Goal: Communication & Community: Answer question/provide support

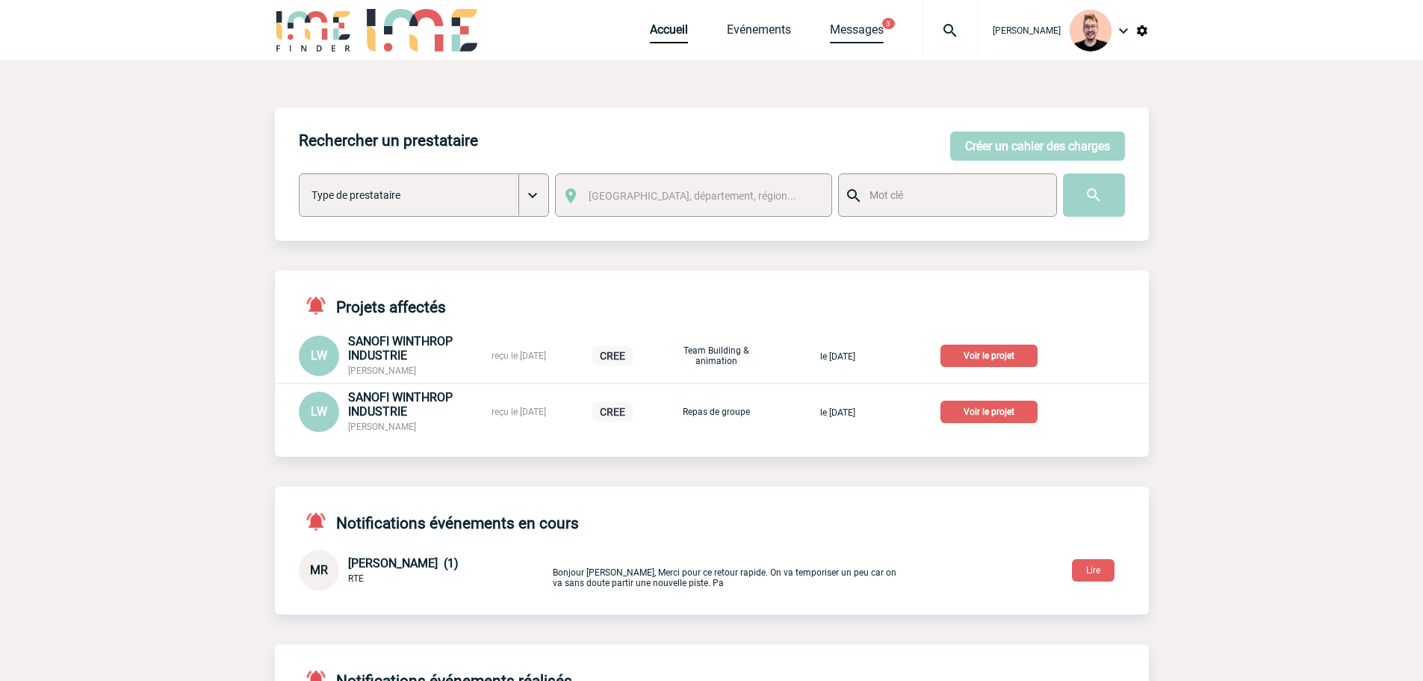
click at [830, 26] on link "Messages" at bounding box center [857, 32] width 54 height 21
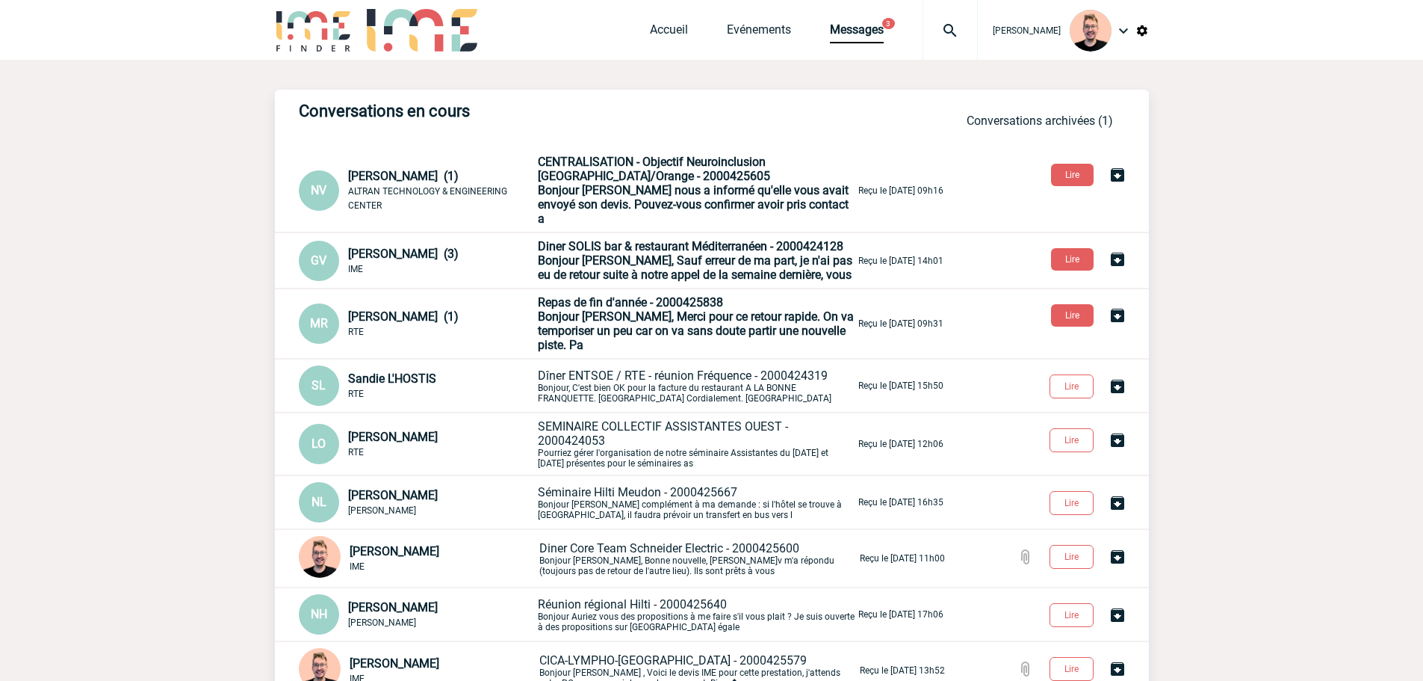
click at [403, 170] on span "[PERSON_NAME] (1)" at bounding box center [403, 176] width 111 height 14
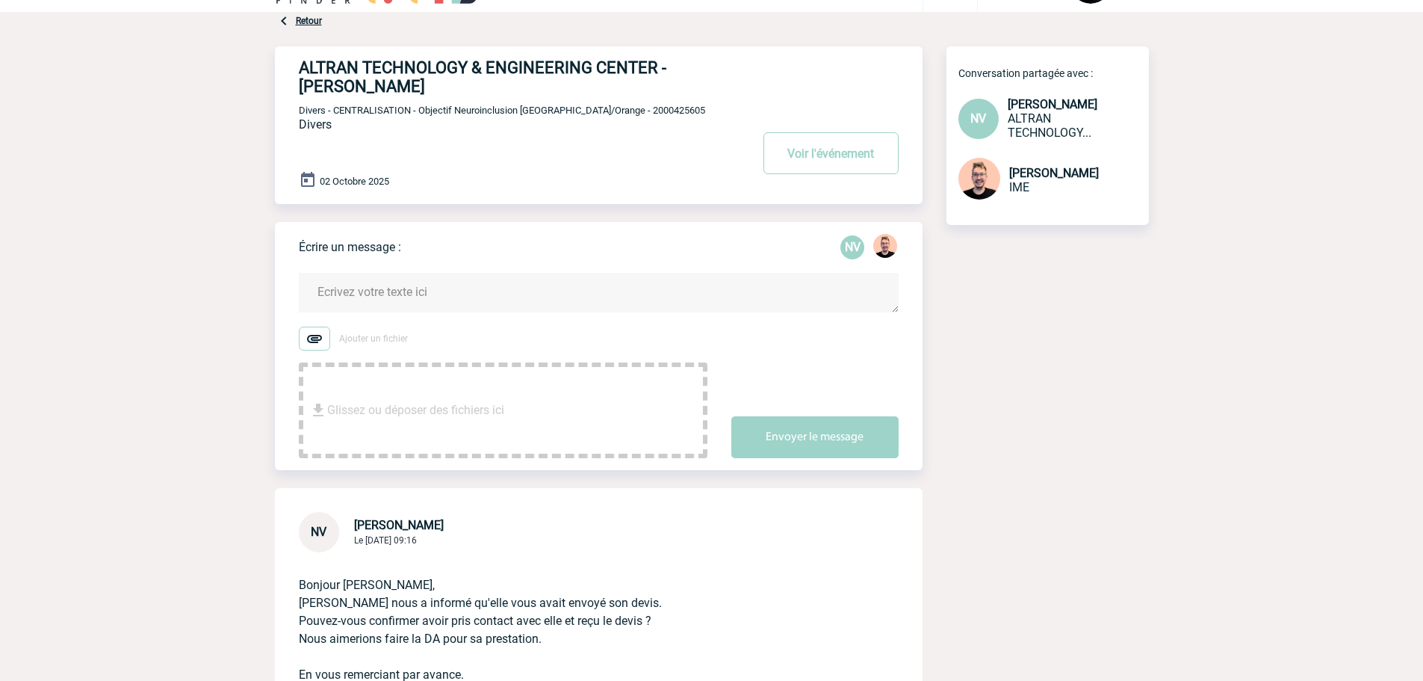
scroll to position [75, 0]
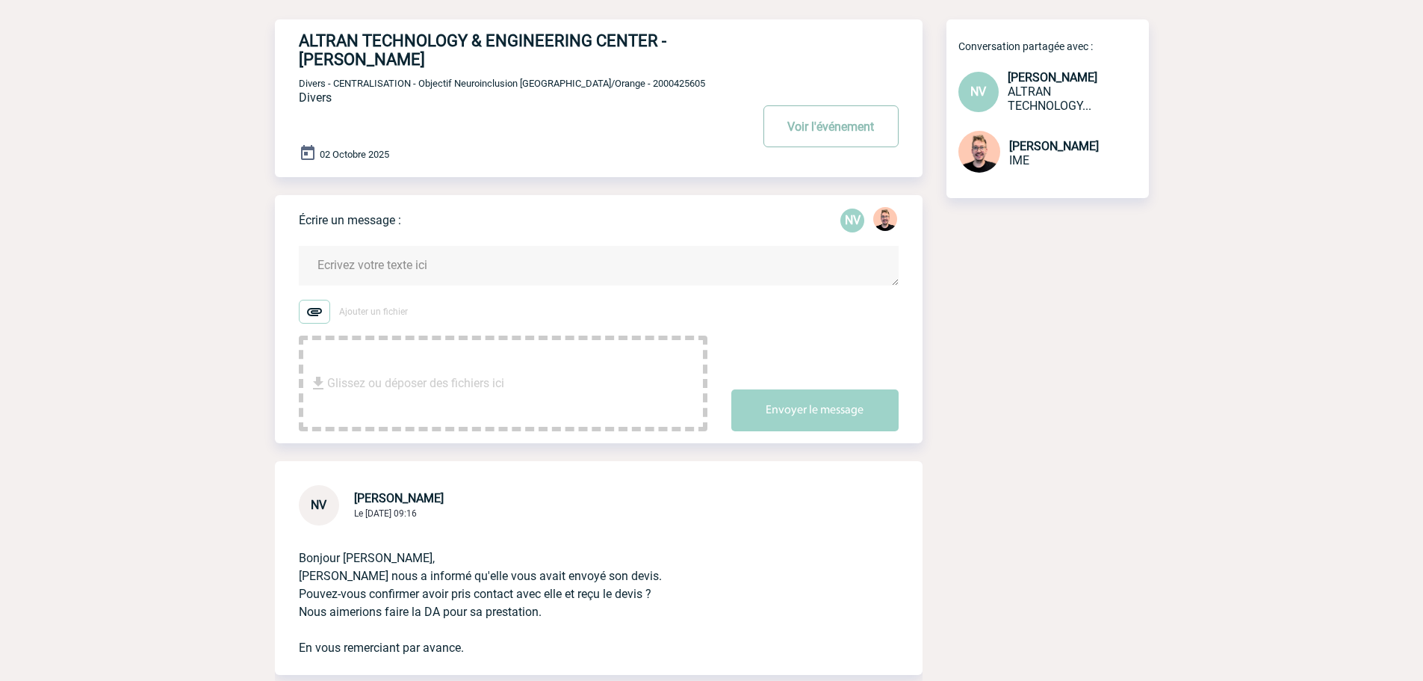
click at [799, 125] on button "Voir l'événement" at bounding box center [831, 126] width 135 height 42
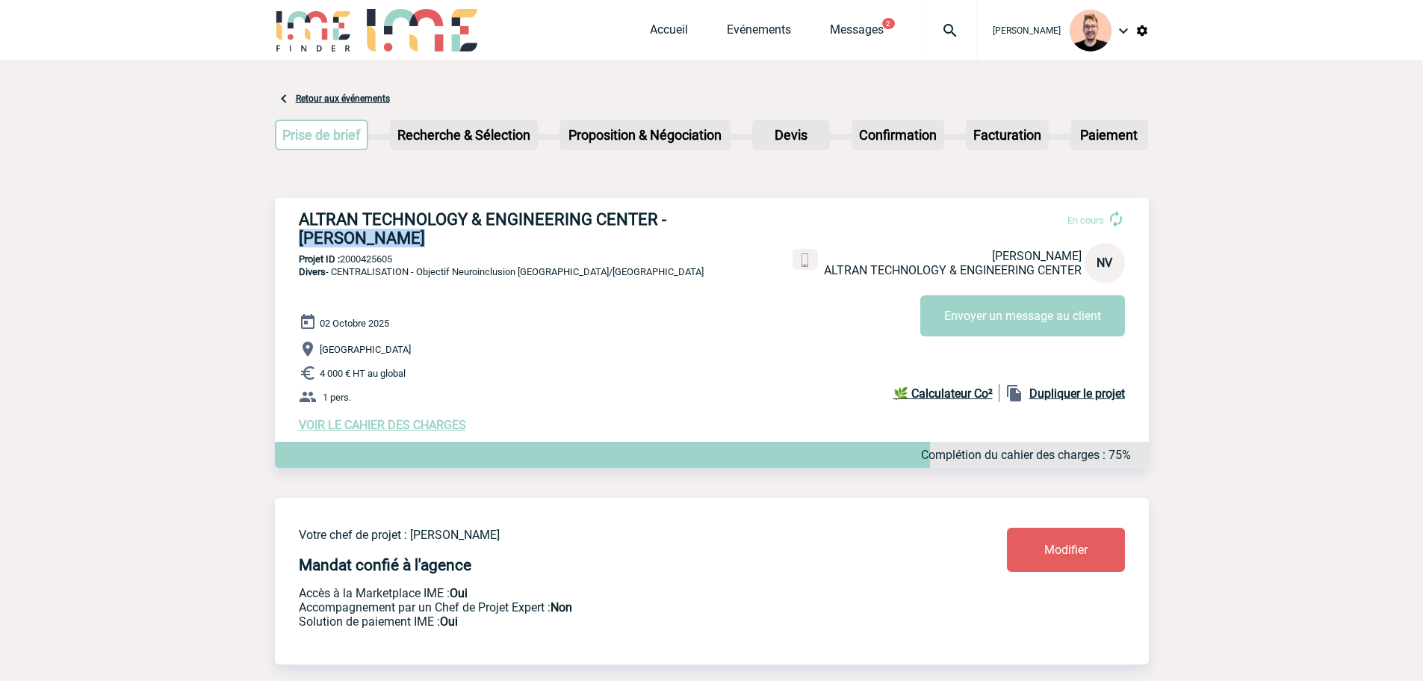
drag, startPoint x: 671, startPoint y: 215, endPoint x: 711, endPoint y: 241, distance: 47.7
click at [711, 241] on h3 "ALTRAN TECHNOLOGY & ENGINEERING CENTER - Noëlle VIVIEN" at bounding box center [523, 228] width 448 height 37
copy h3 "Noëlle VIVIEN"
click at [364, 261] on p "Projet ID : 2000425605" at bounding box center [712, 258] width 874 height 11
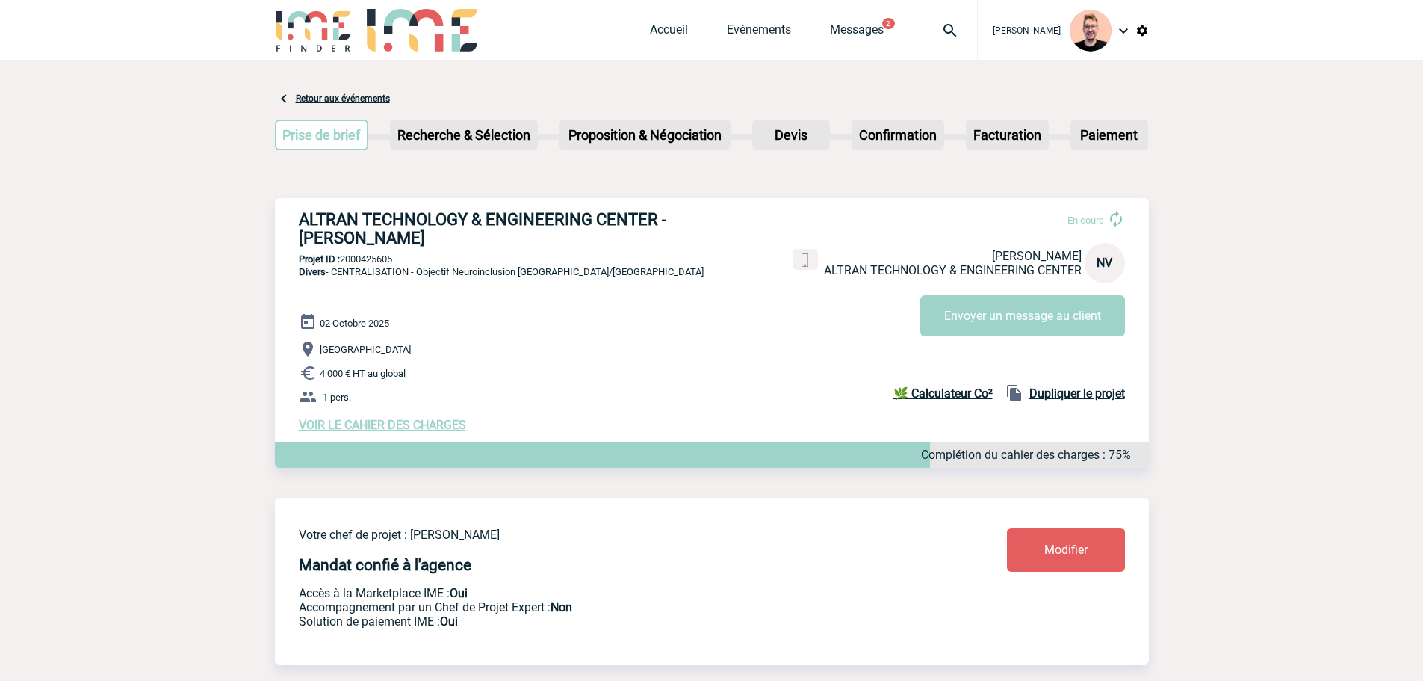
copy p "2000425605"
click at [936, 335] on button "Envoyer un message au client" at bounding box center [1022, 315] width 205 height 41
click at [314, 241] on h3 "ALTRAN TECHNOLOGY & ENGINEERING CENTER - Noëlle VIVIEN" at bounding box center [523, 228] width 448 height 37
copy h3 "VIVIEN"
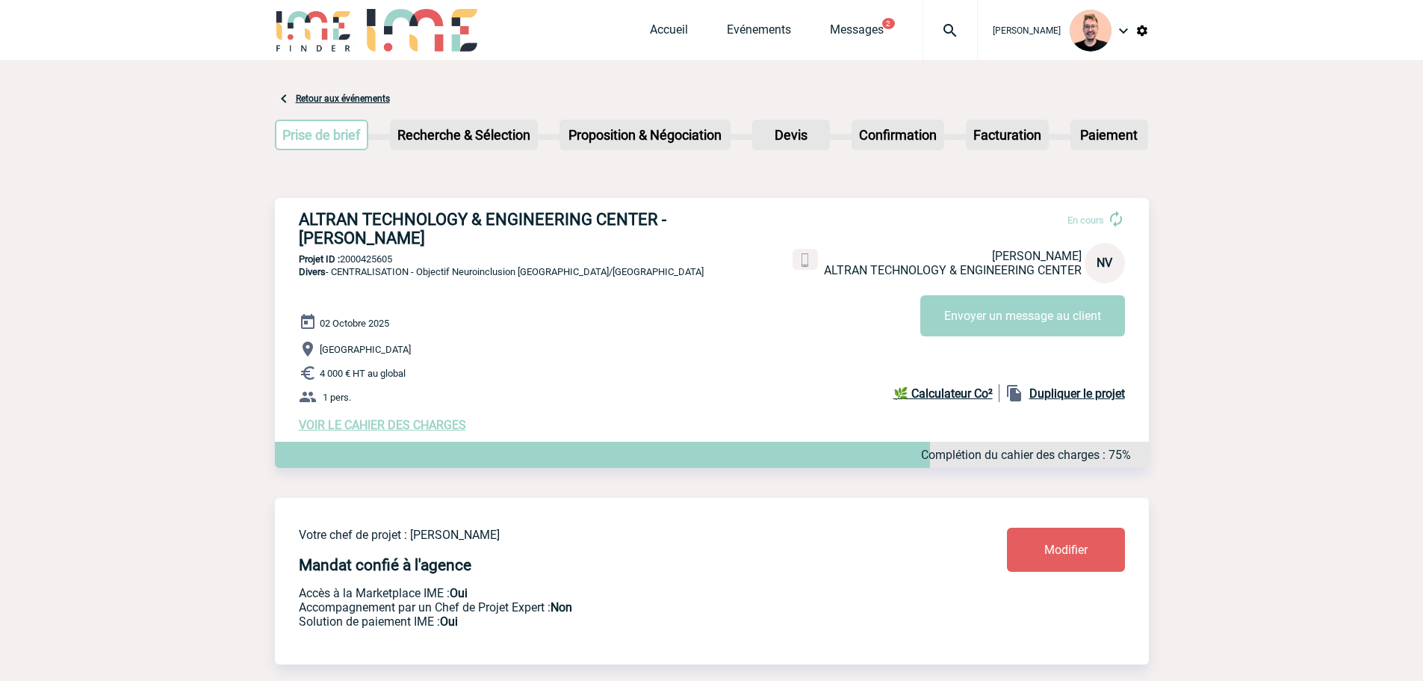
click at [688, 223] on h3 "ALTRAN TECHNOLOGY & ENGINEERING CENTER - Noëlle VIVIEN" at bounding box center [523, 228] width 448 height 37
copy h3 "Noëlle"
click at [337, 430] on span "VOIR LE CAHIER DES CHARGES" at bounding box center [382, 425] width 167 height 14
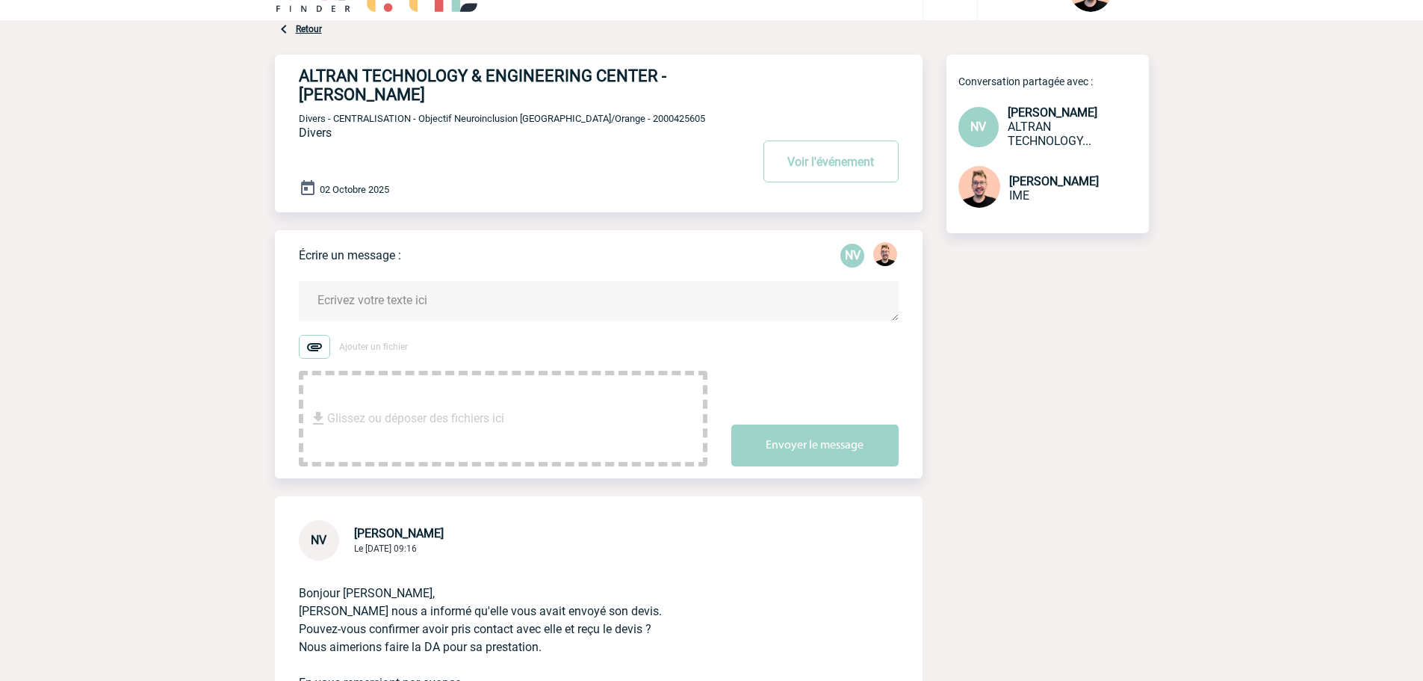
scroll to position [75, 0]
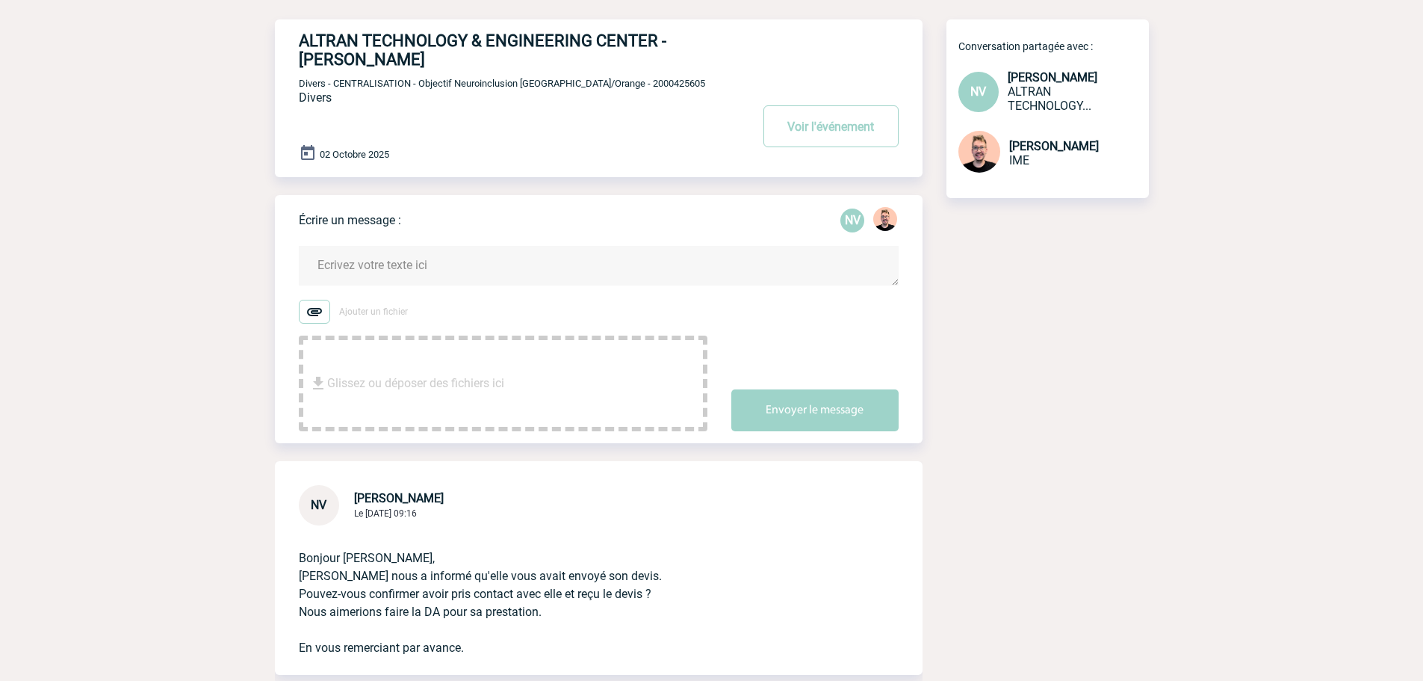
click at [362, 268] on textarea at bounding box center [599, 266] width 600 height 40
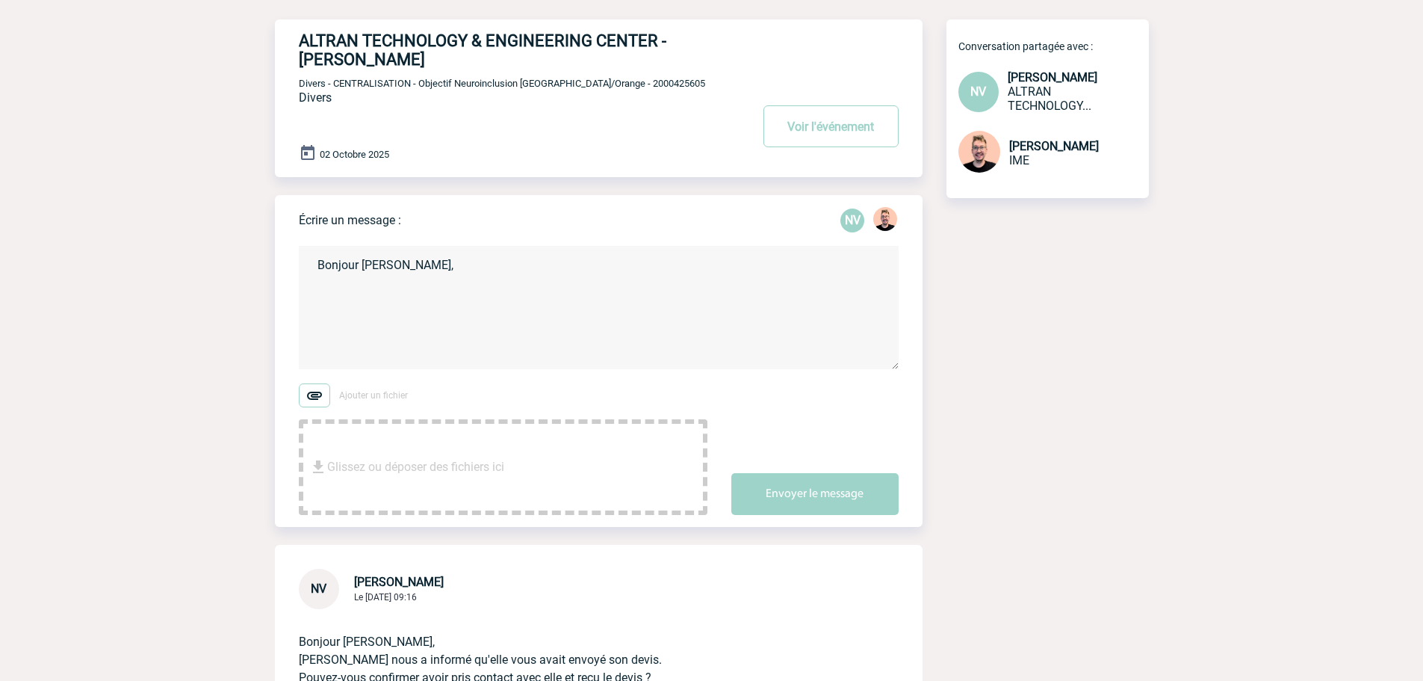
click at [389, 319] on textarea "Bonjour Noëlle," at bounding box center [599, 307] width 600 height 123
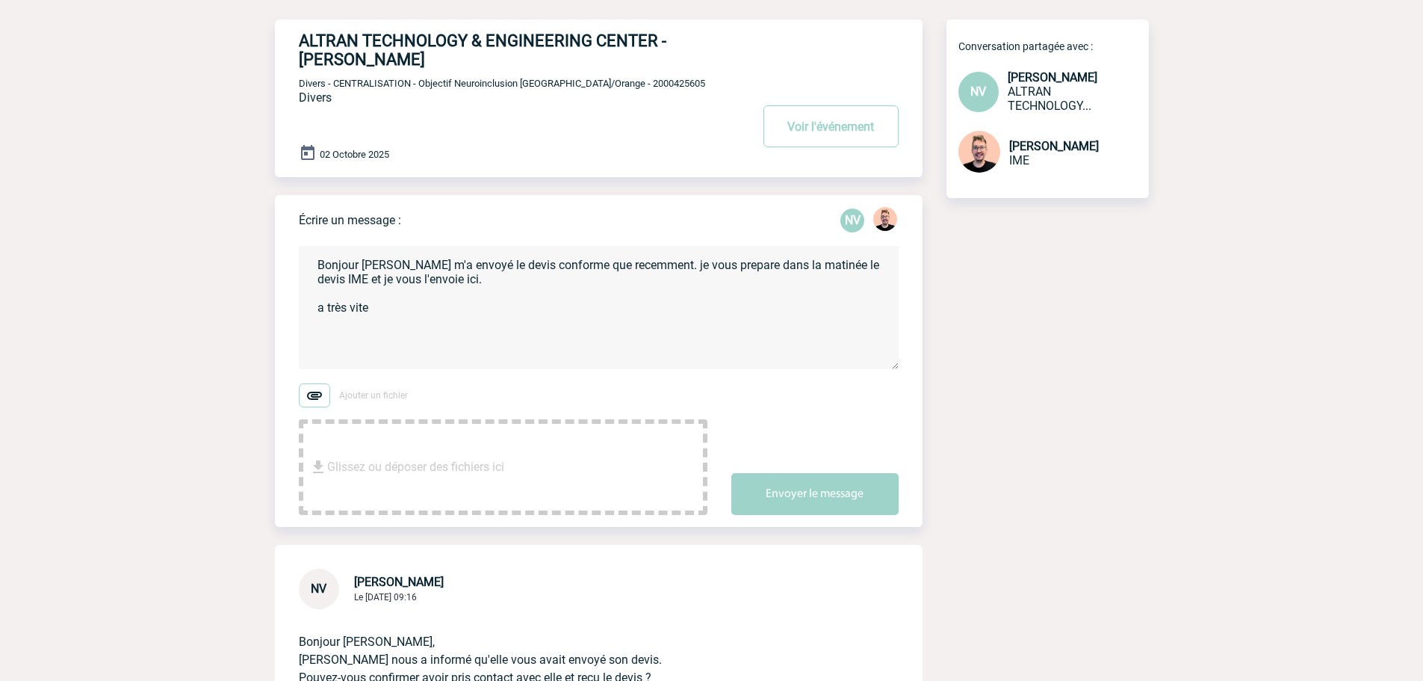
drag, startPoint x: 378, startPoint y: 347, endPoint x: 321, endPoint y: 268, distance: 97.3
click at [321, 268] on textarea "Bonjour Noëlle, Ludimila m'a envoyé le devis conforme que recemment. je vous pr…" at bounding box center [599, 307] width 600 height 123
paste textarea "mila m’a seulement envoyé le devis conforme récemment. Je vous prépare donc le …"
click at [516, 306] on textarea "Bonjour Noëlle, Ludmila m’a seulement envoyé le devis conforme récemment. Je vo…" at bounding box center [599, 307] width 600 height 123
click at [513, 309] on textarea "Bonjour Noëlle, Ludmila m’a seulement envoyé le devis conforme récemment. Je vo…" at bounding box center [599, 307] width 600 height 123
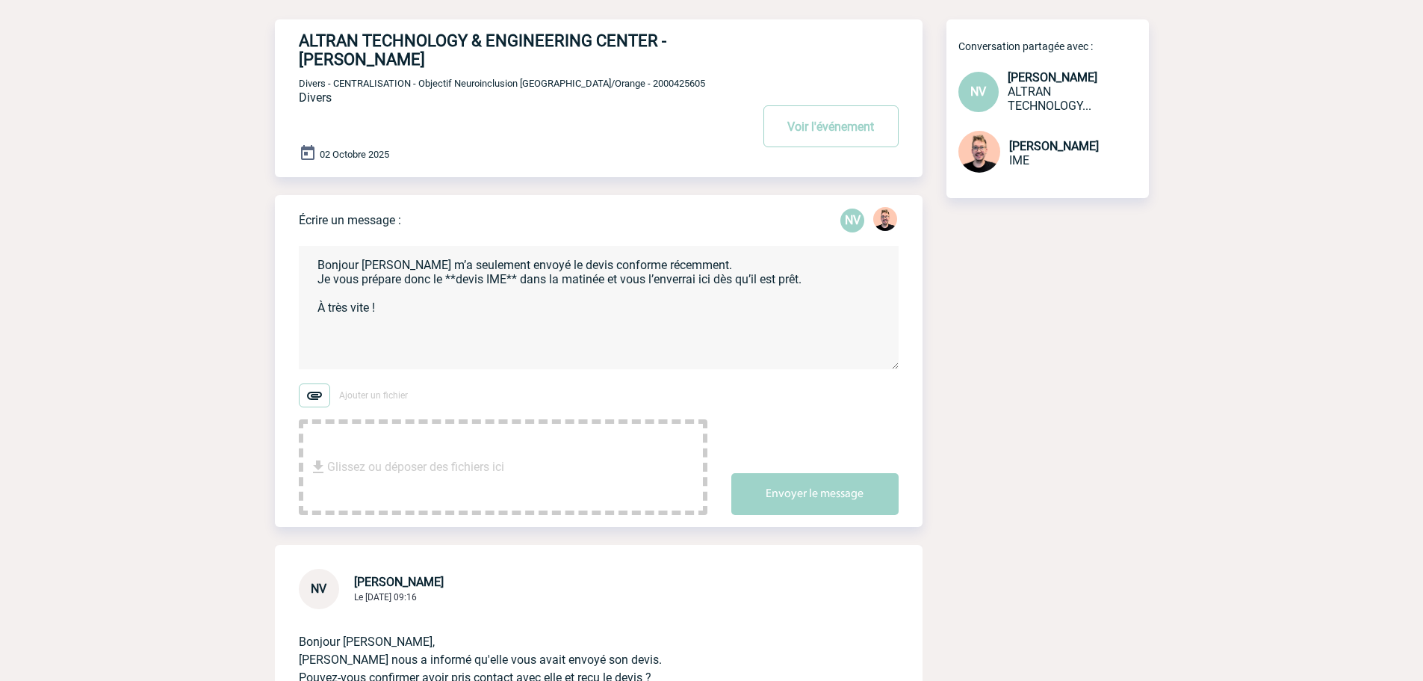
click at [510, 309] on textarea "Bonjour Noëlle, Ludmila m’a seulement envoyé le devis conforme récemment. Je vo…" at bounding box center [599, 307] width 600 height 123
click at [458, 311] on textarea "Bonjour Noëlle, Ludmila m’a seulement envoyé le devis conforme récemment. Je vo…" at bounding box center [599, 307] width 600 height 123
type textarea "Bonjour Noëlle, Ludmila m’a seulement envoyé le devis conforme récemment. Je vo…"
click at [763, 483] on button "Envoyer le message" at bounding box center [814, 494] width 167 height 42
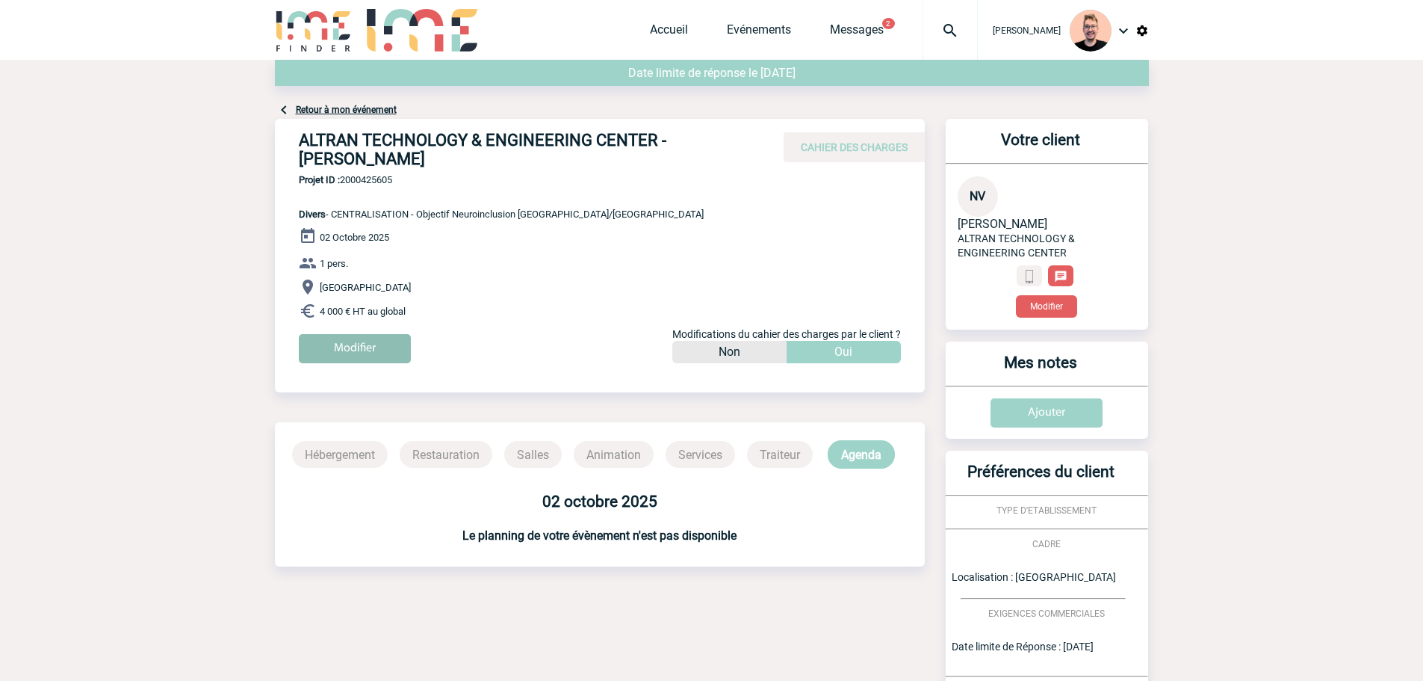
click at [339, 346] on input "Modifier" at bounding box center [355, 348] width 112 height 29
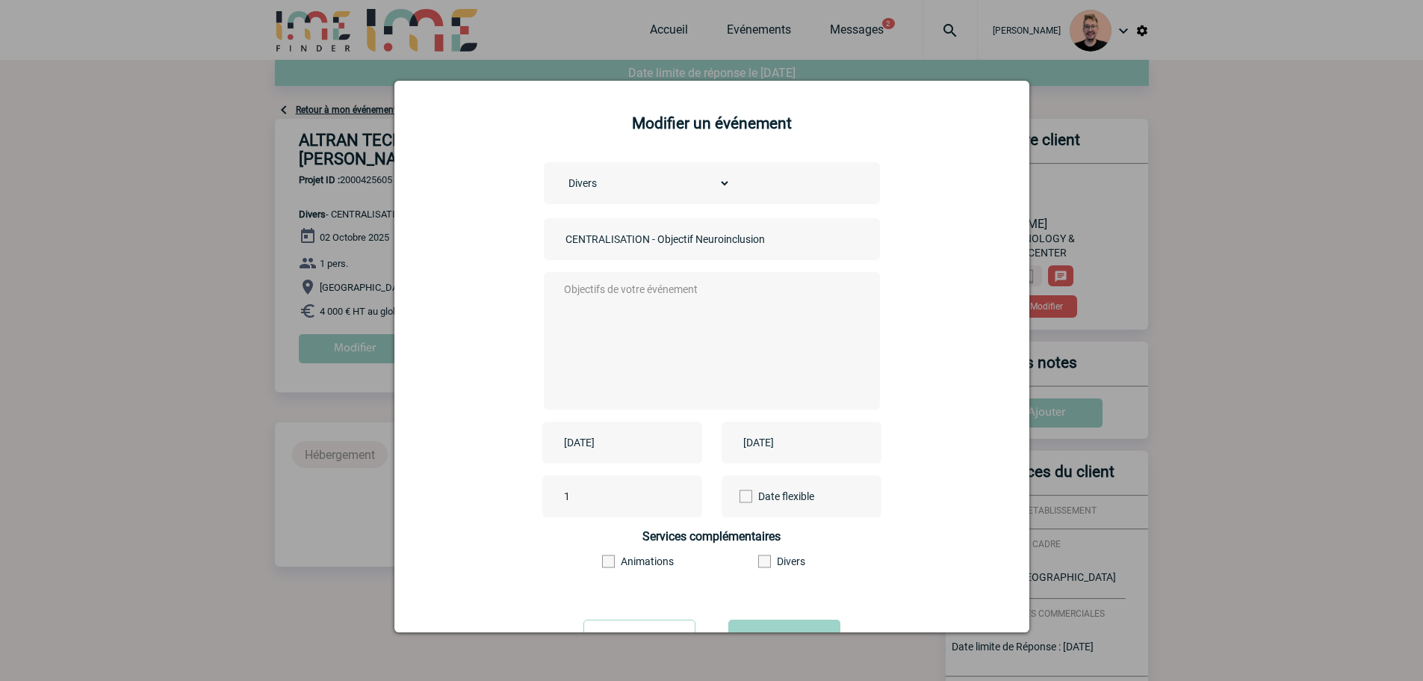
click at [581, 437] on input "2025-10-02" at bounding box center [611, 442] width 103 height 19
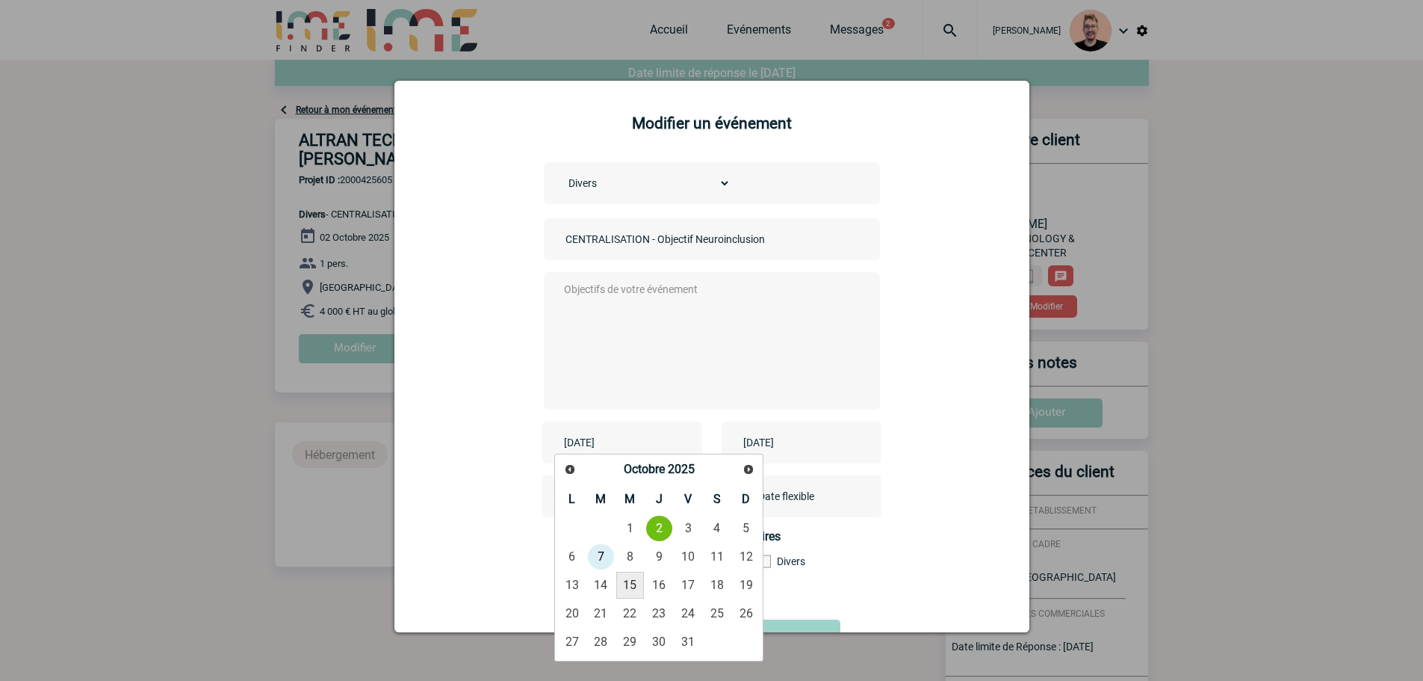
click at [634, 589] on link "15" at bounding box center [630, 585] width 28 height 27
type input "2025-10-15"
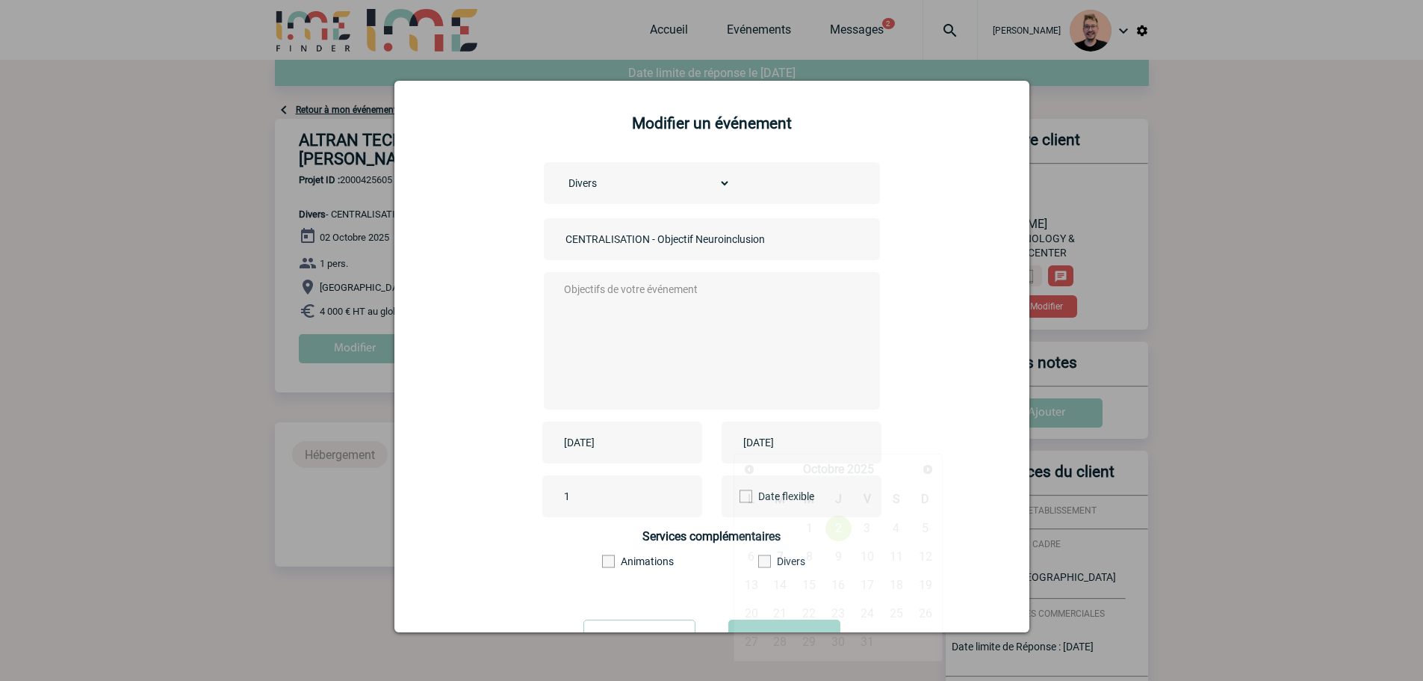
drag, startPoint x: 774, startPoint y: 442, endPoint x: 764, endPoint y: 480, distance: 39.3
click at [774, 442] on input "2025-10-02" at bounding box center [791, 442] width 103 height 19
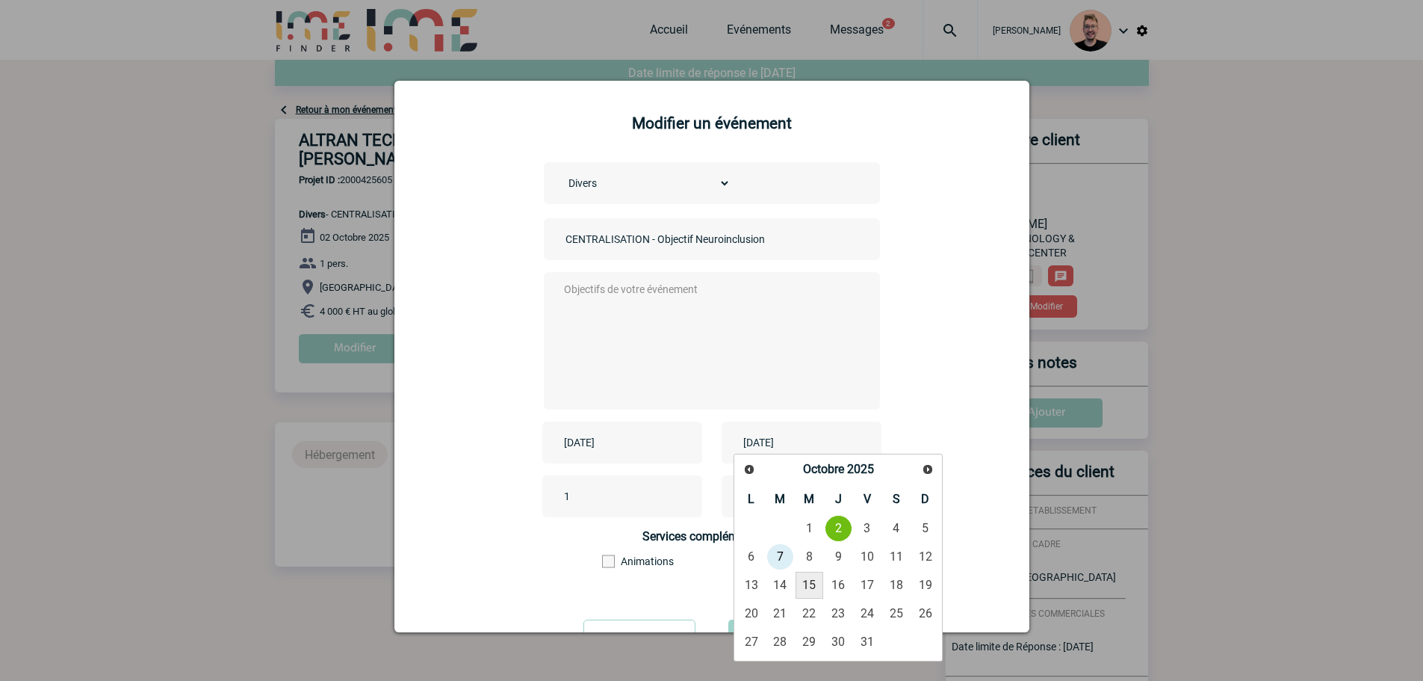
click at [808, 578] on link "15" at bounding box center [810, 585] width 28 height 27
type input "2025-10-15"
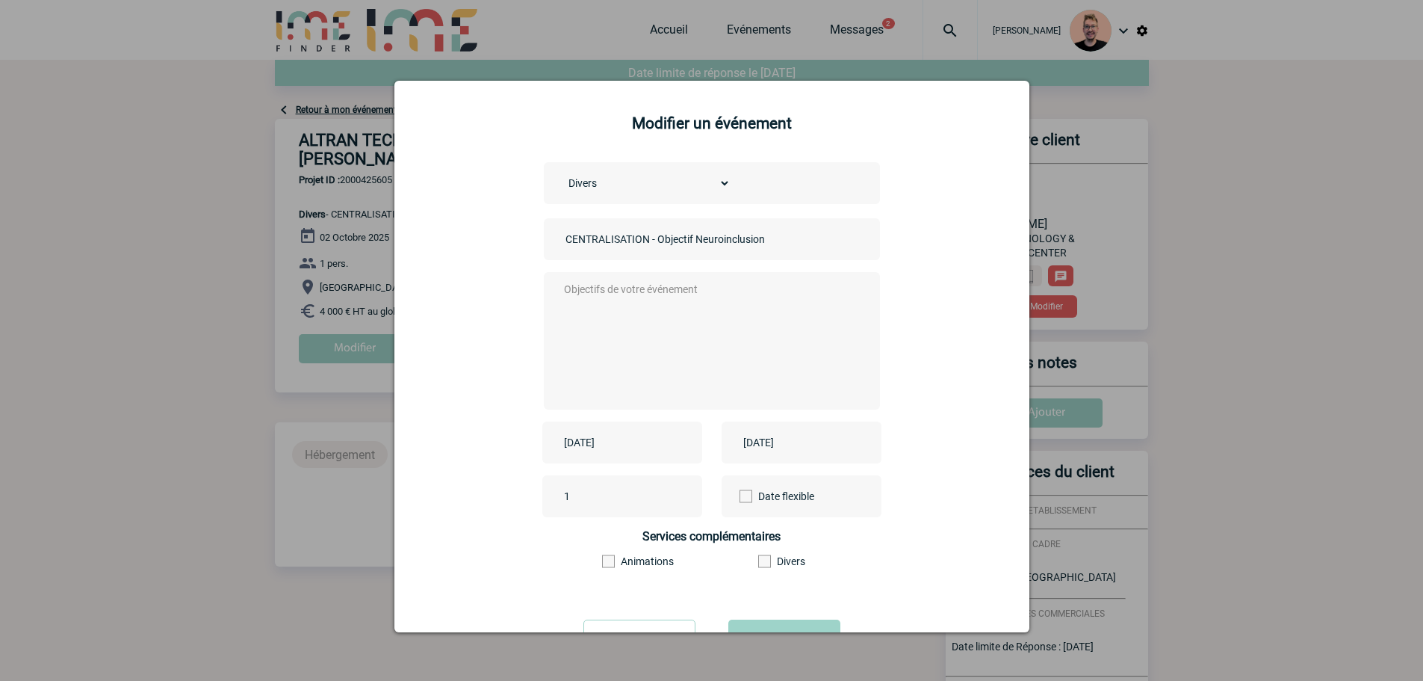
click at [604, 294] on textarea at bounding box center [707, 339] width 295 height 120
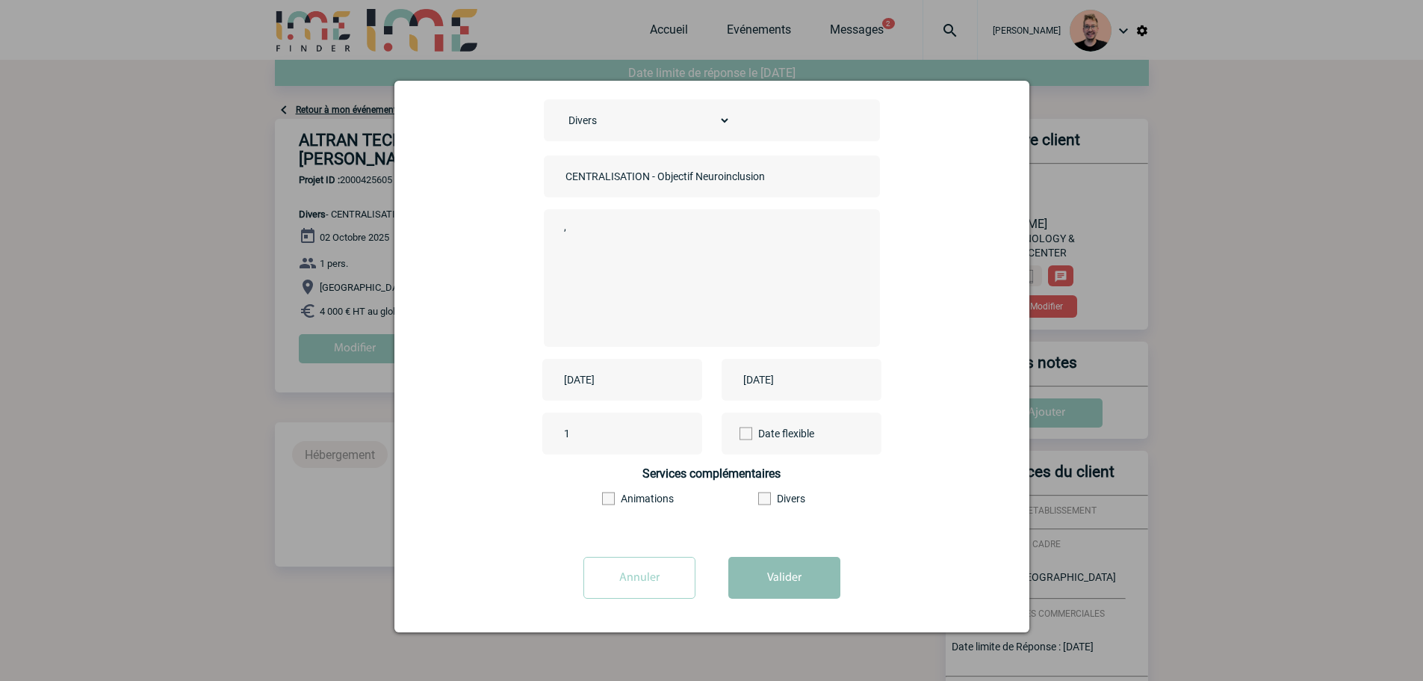
type textarea ","
click at [767, 577] on button "Valider" at bounding box center [784, 578] width 112 height 42
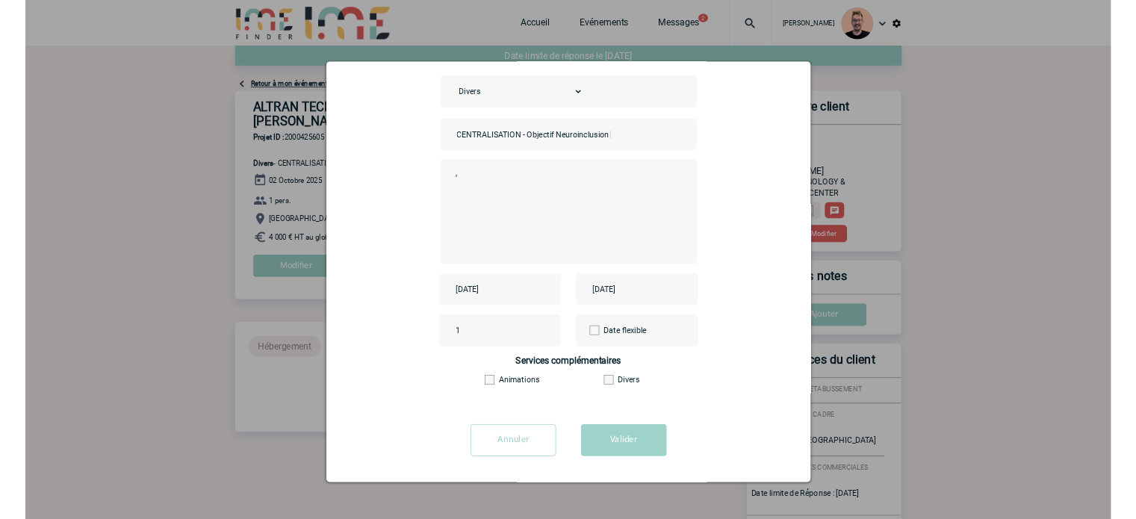
scroll to position [0, 0]
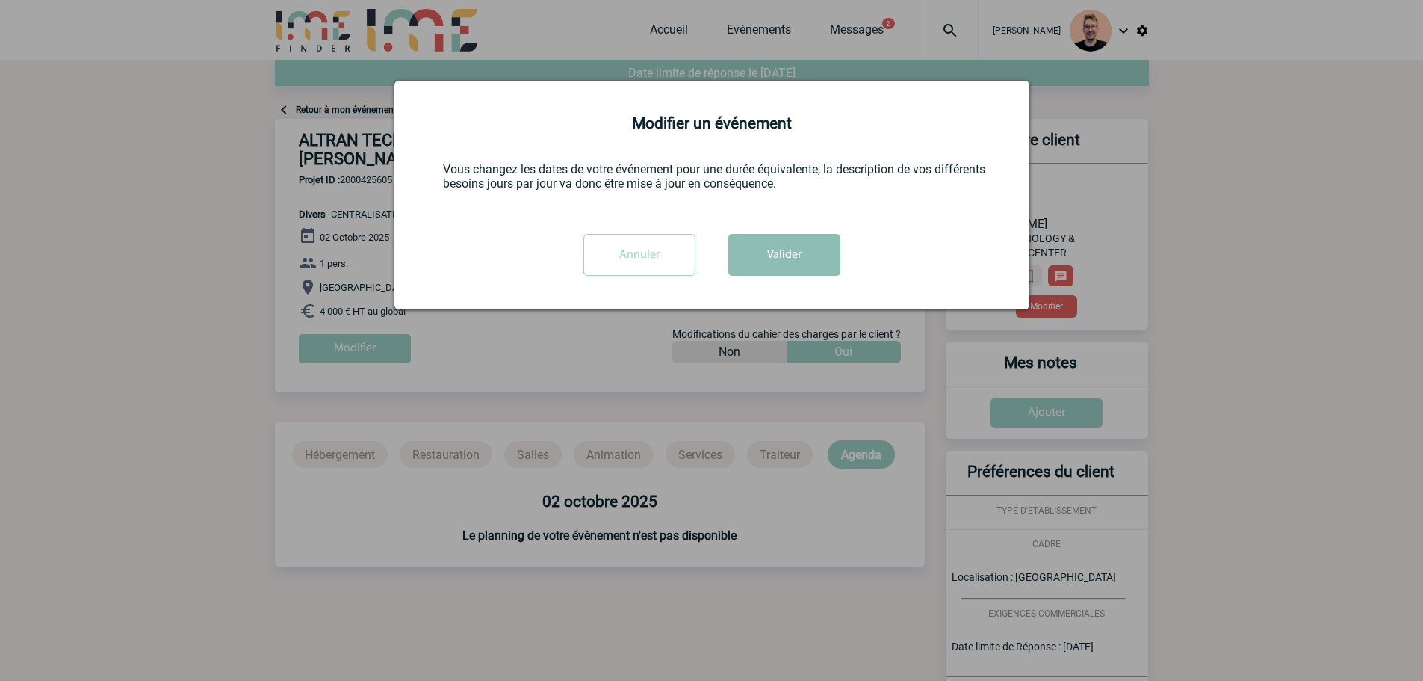
click at [784, 244] on button "Valider" at bounding box center [784, 255] width 112 height 42
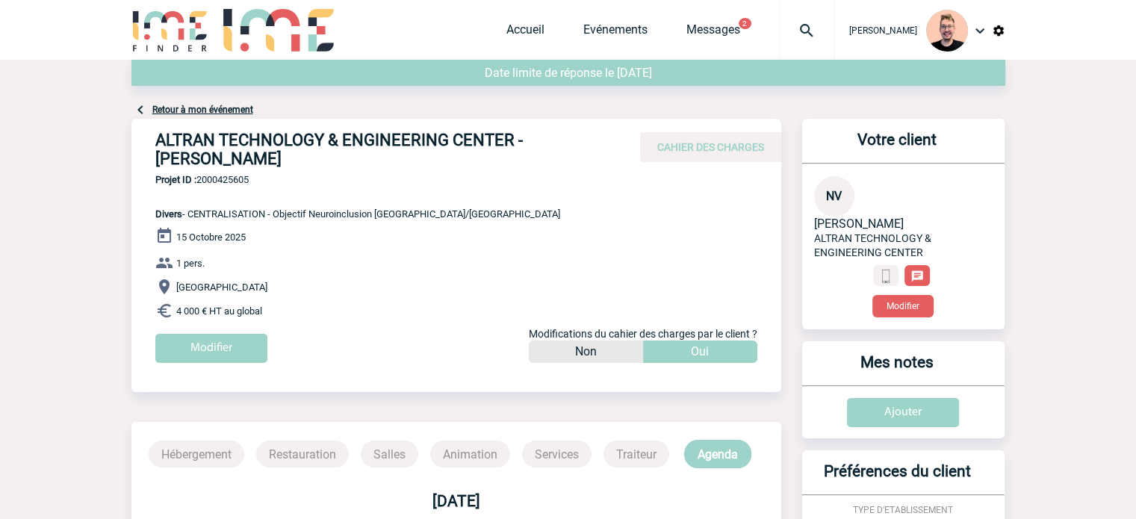
click at [781, 26] on img at bounding box center [807, 31] width 54 height 18
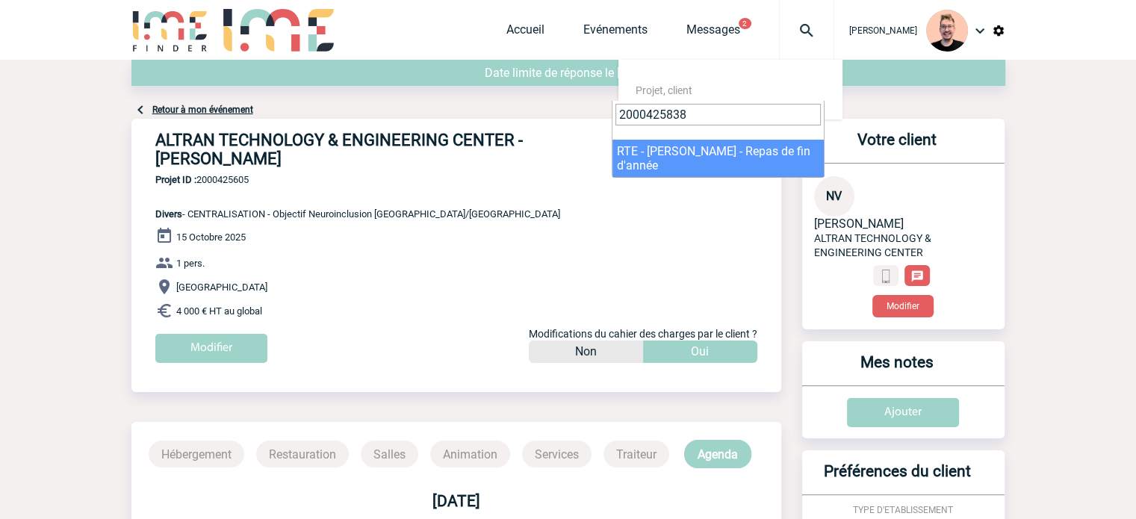
type input "2000425838"
select select "25339"
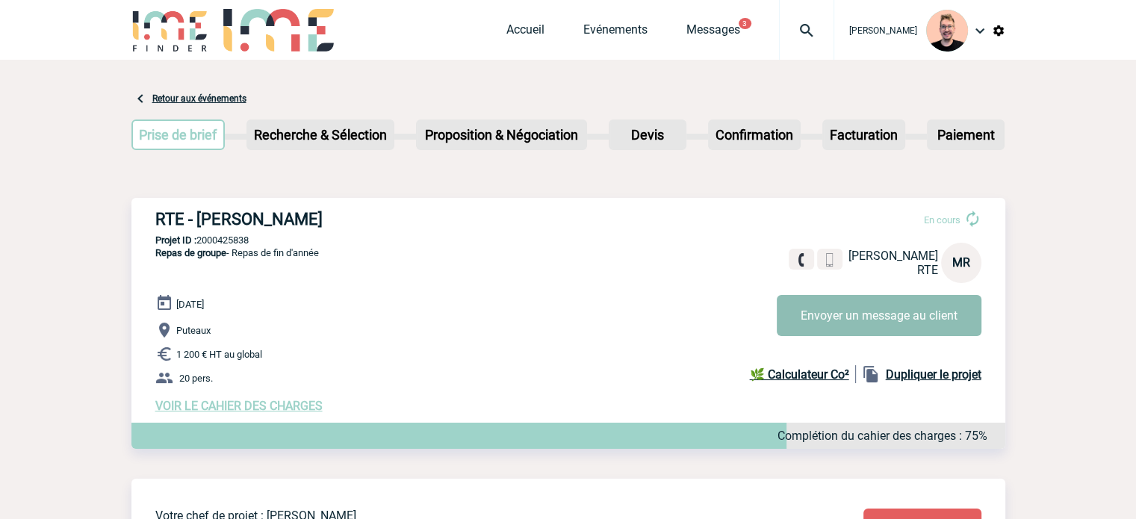
click at [842, 324] on button "Envoyer un message au client" at bounding box center [879, 315] width 205 height 41
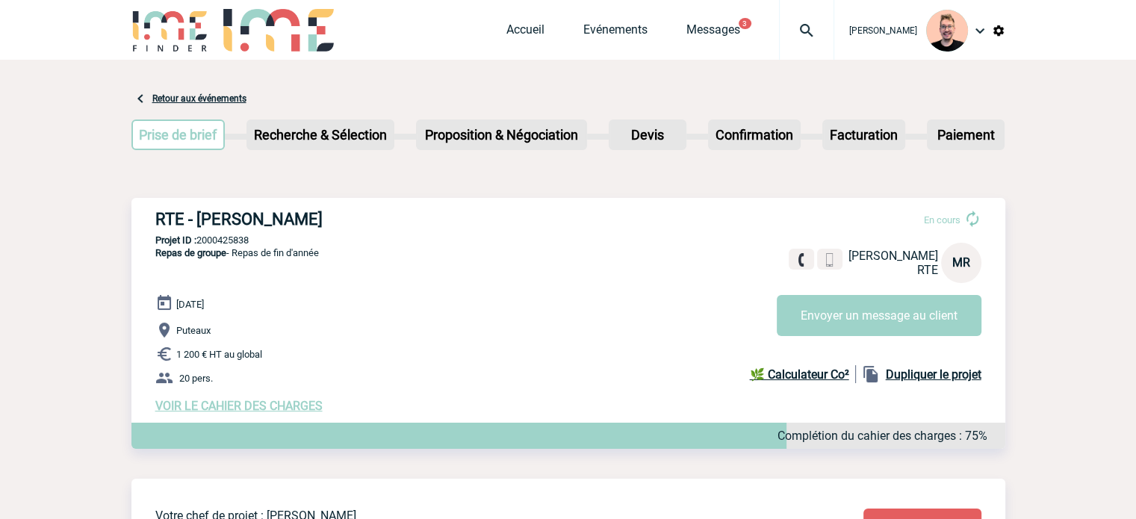
click at [678, 19] on div "Accueil Evénements Messages 3 Projet, client Projet, client" at bounding box center [671, 30] width 328 height 60
click at [687, 23] on link "Messages" at bounding box center [714, 32] width 54 height 21
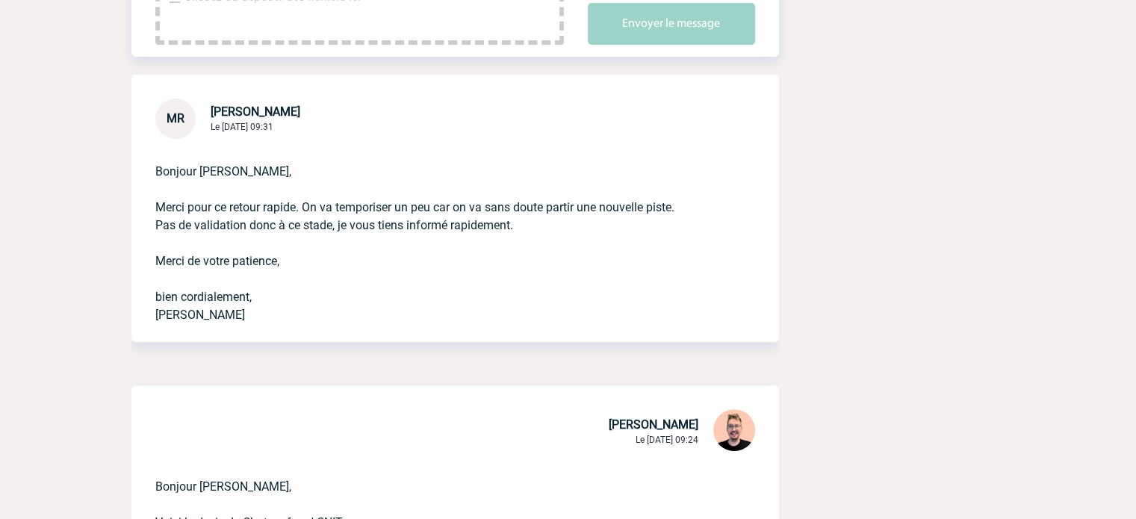
scroll to position [448, 0]
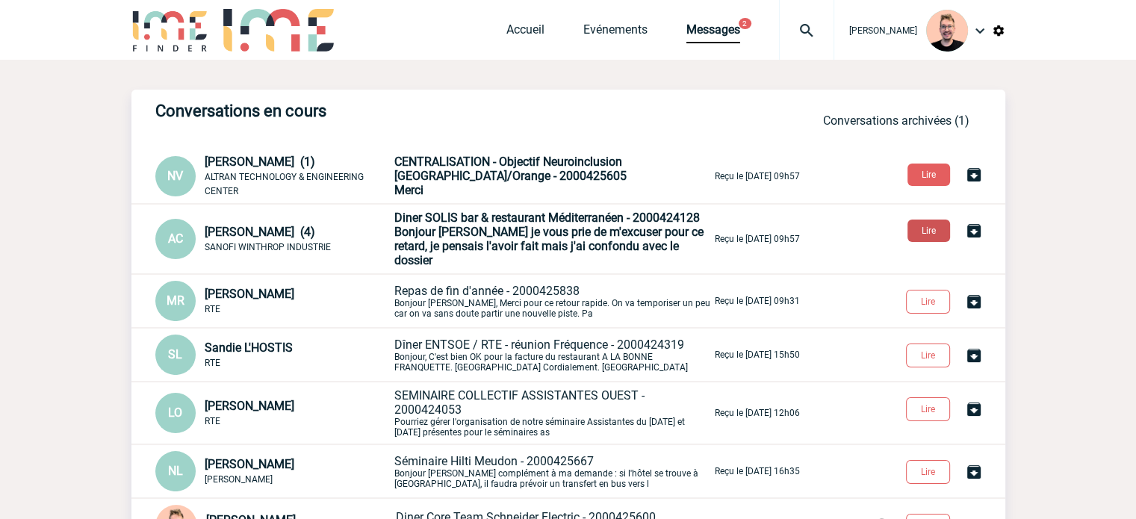
click at [919, 226] on button "Lire" at bounding box center [929, 231] width 43 height 22
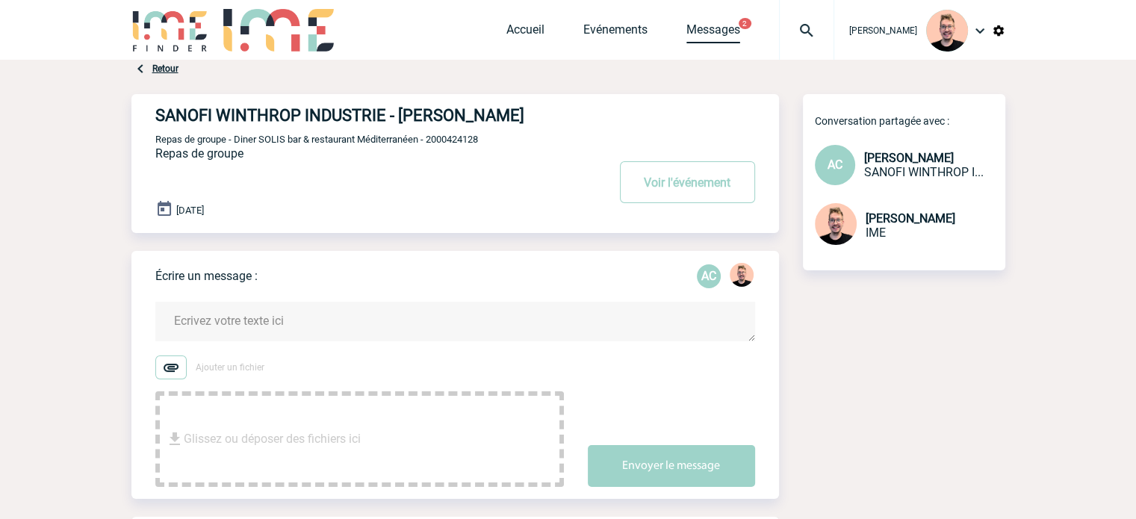
click at [693, 23] on link "Messages" at bounding box center [714, 32] width 54 height 21
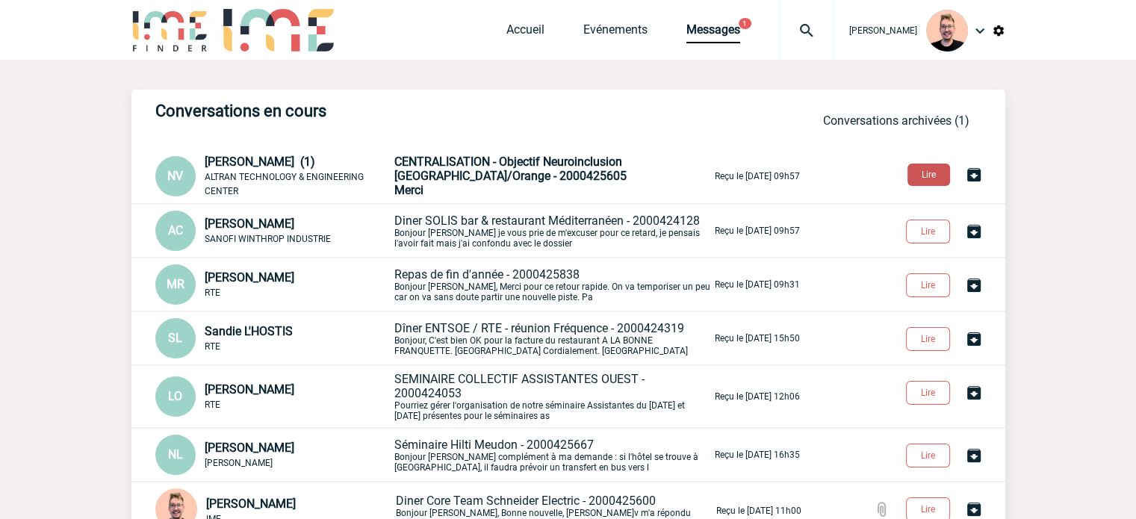
click at [911, 176] on button "Lire" at bounding box center [929, 175] width 43 height 22
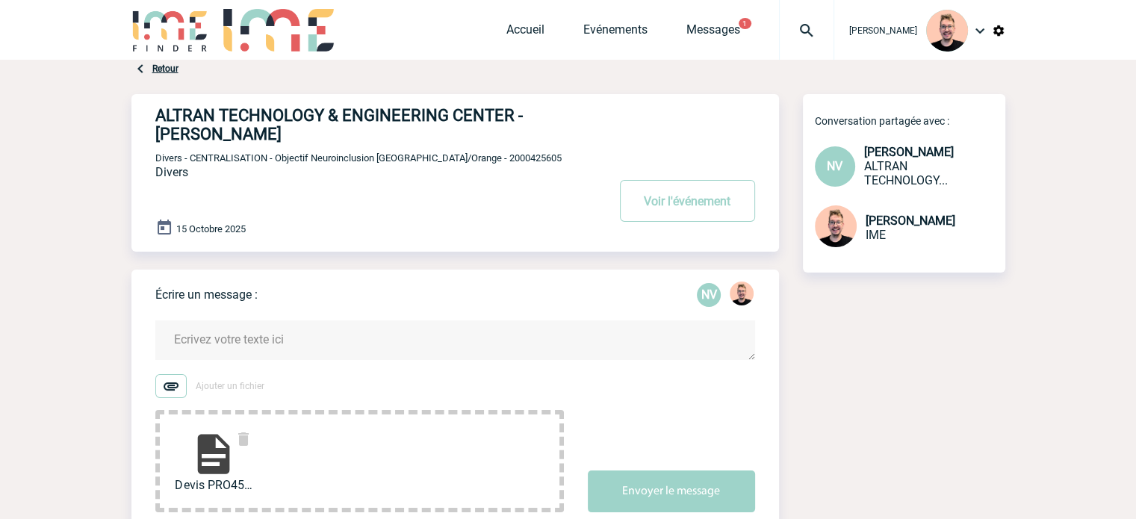
click at [238, 343] on textarea at bounding box center [455, 341] width 600 height 40
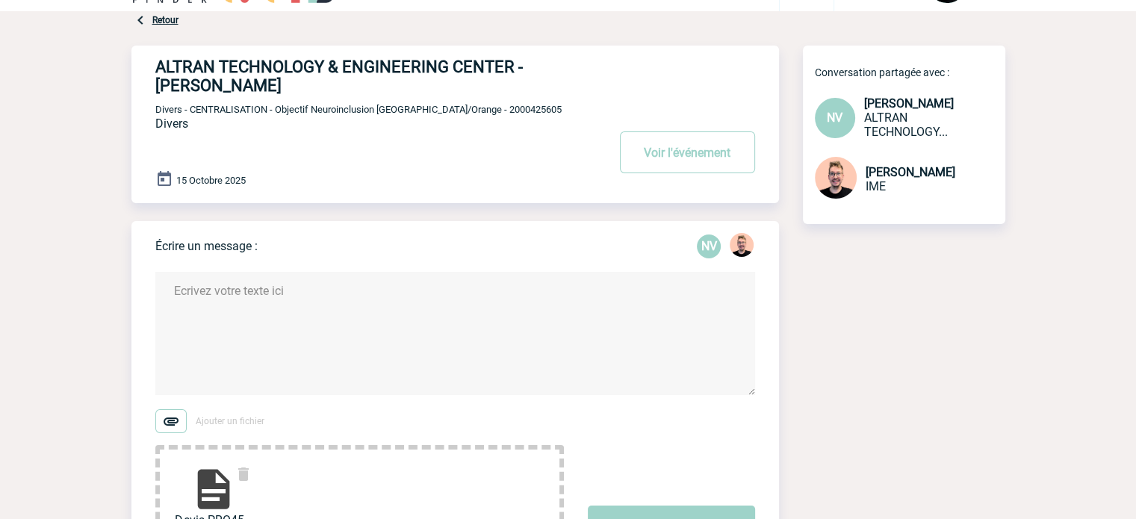
scroll to position [75, 0]
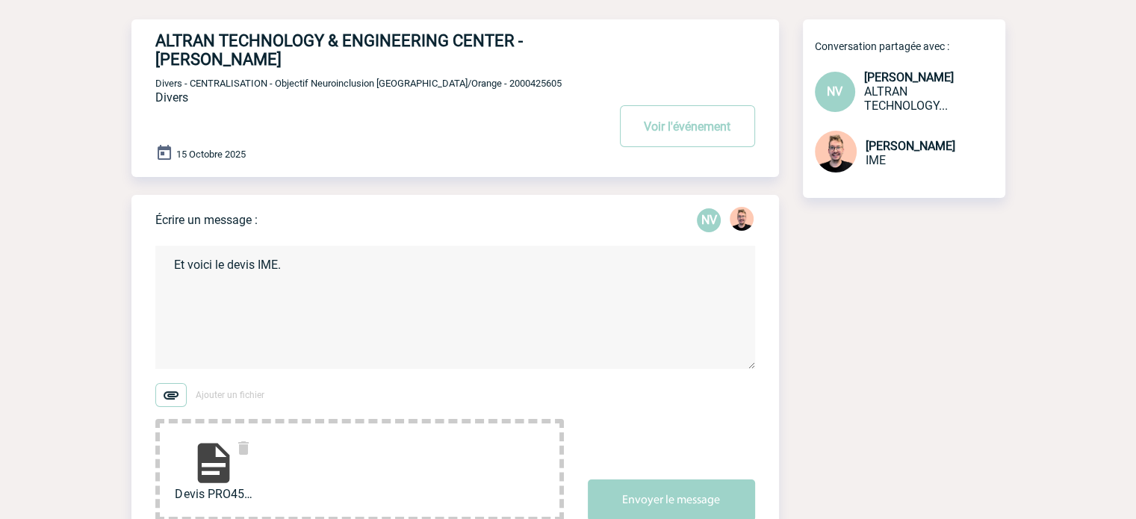
click at [247, 337] on textarea "Et voici le devis IME." at bounding box center [455, 307] width 600 height 123
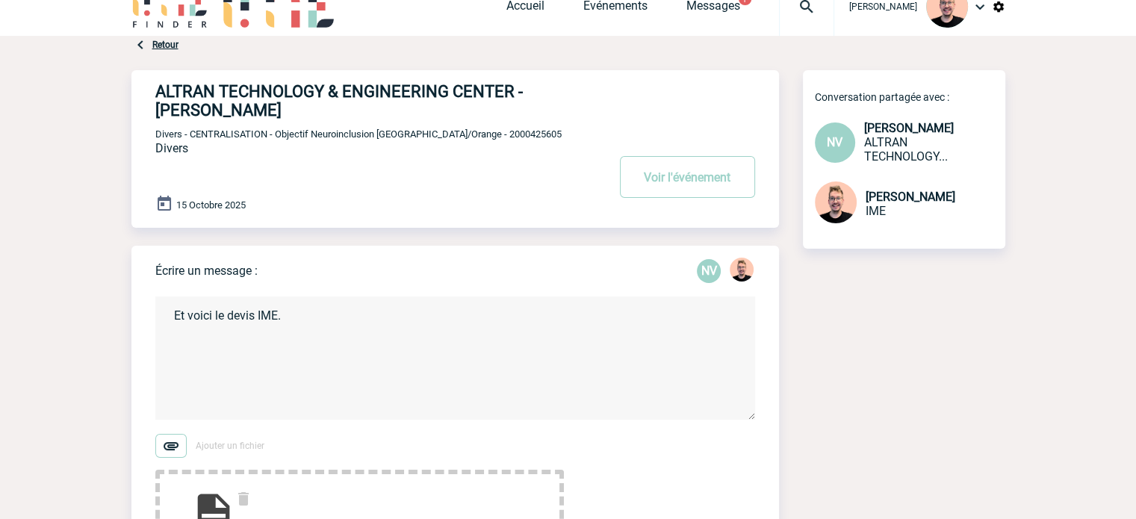
scroll to position [0, 0]
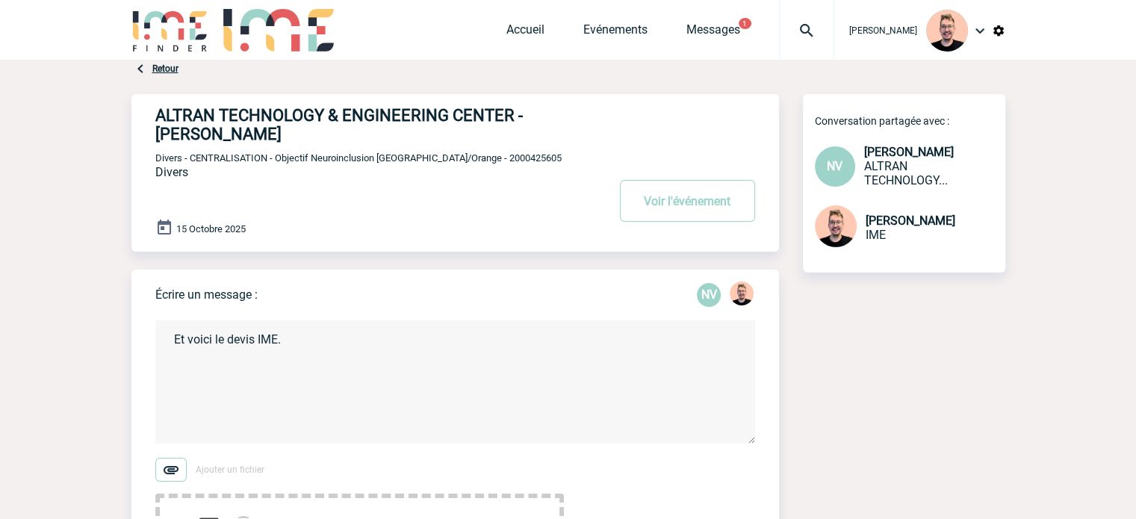
click at [476, 158] on span "Divers - CENTRALISATION - Objectif Neuroinclusion [GEOGRAPHIC_DATA]/Orange - 20…" at bounding box center [358, 157] width 406 height 11
copy span "2000425605"
drag, startPoint x: 223, startPoint y: 344, endPoint x: 129, endPoint y: 353, distance: 94.6
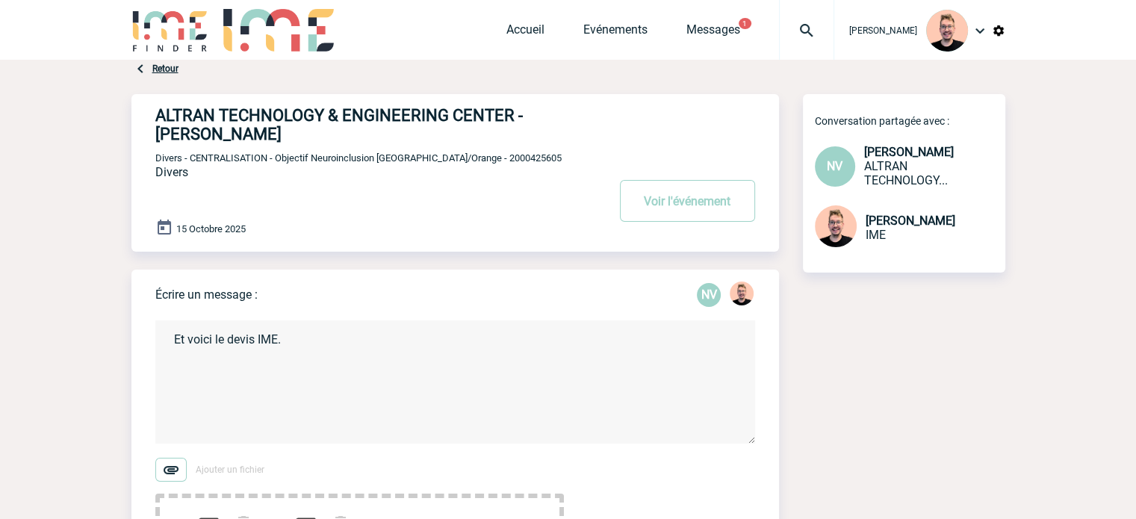
click at [183, 134] on h4 "ALTRAN TECHNOLOGY & ENGINEERING CENTER - [PERSON_NAME]" at bounding box center [358, 124] width 407 height 37
copy h4 "[PERSON_NAME]"
drag, startPoint x: 308, startPoint y: 348, endPoint x: 154, endPoint y: 356, distance: 154.1
click at [154, 356] on div "Écrire un message : NV Et voici le devis IME. Ajouter un fichier Devis PRO45303…" at bounding box center [455, 439] width 648 height 338
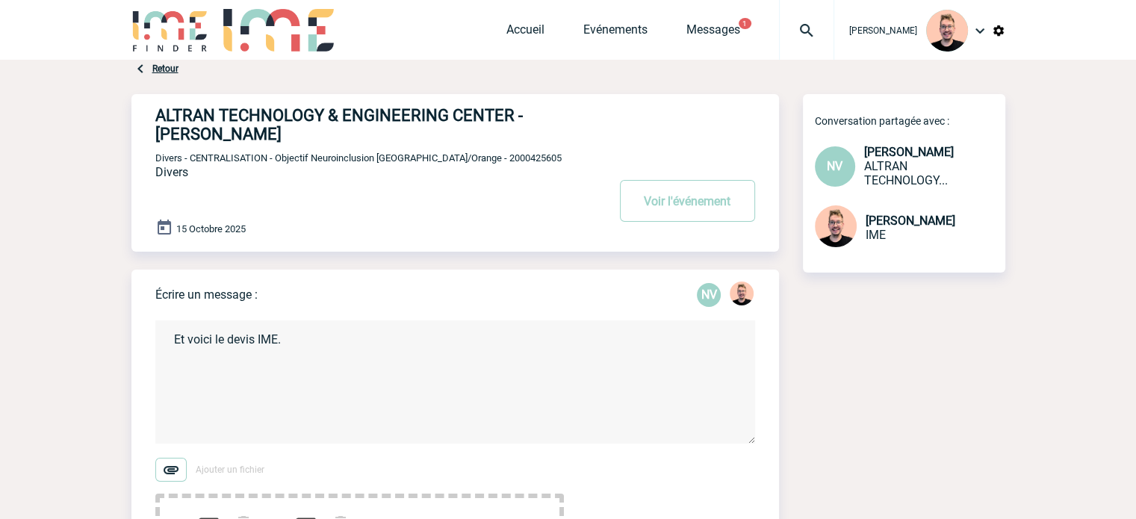
paste textarea "[PERSON_NAME]"
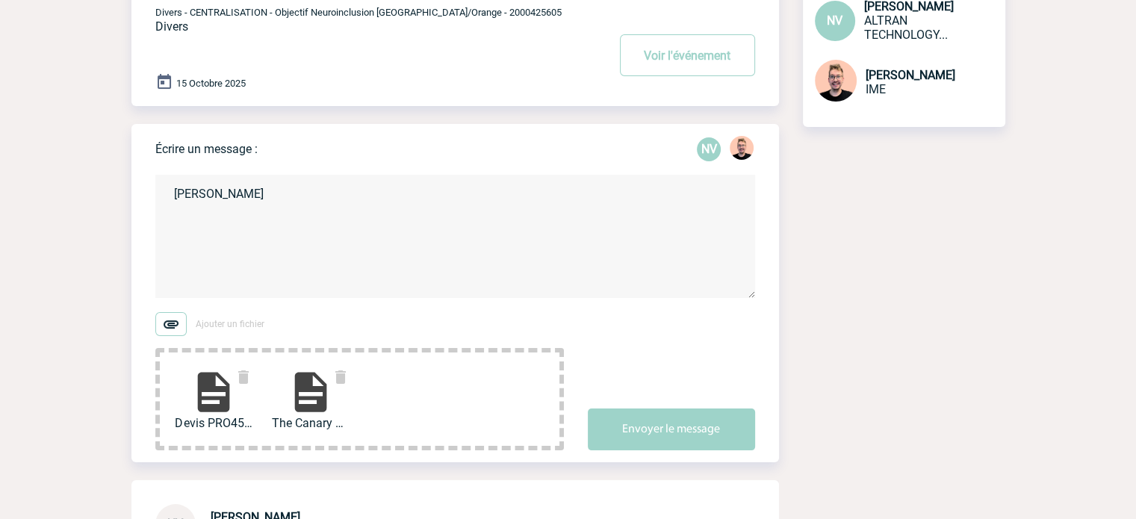
scroll to position [149, 0]
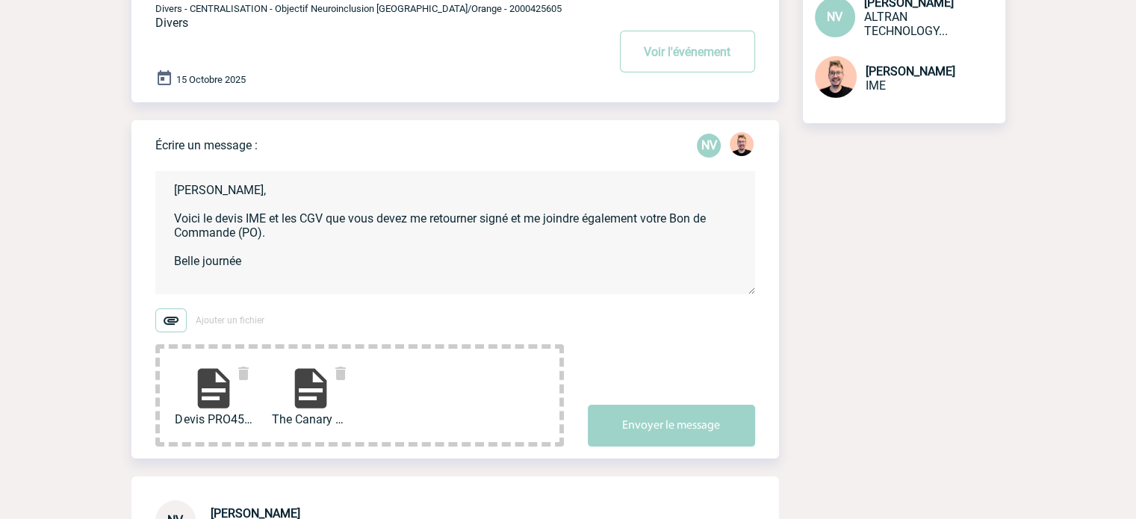
drag, startPoint x: 244, startPoint y: 270, endPoint x: 176, endPoint y: 182, distance: 110.9
click at [176, 182] on textarea "[PERSON_NAME], Voici le devis IME et les CGV que vous devez me retourner signé …" at bounding box center [455, 232] width 600 height 123
click at [263, 260] on textarea "[PERSON_NAME], Voici le devis IME et les CGV que vous devez me retourner signé …" at bounding box center [455, 232] width 600 height 123
drag, startPoint x: 253, startPoint y: 265, endPoint x: 154, endPoint y: 178, distance: 132.3
click at [154, 178] on div "Écrire un message : NV [PERSON_NAME], Voici le devis IME et les CGV que vous de…" at bounding box center [455, 289] width 648 height 338
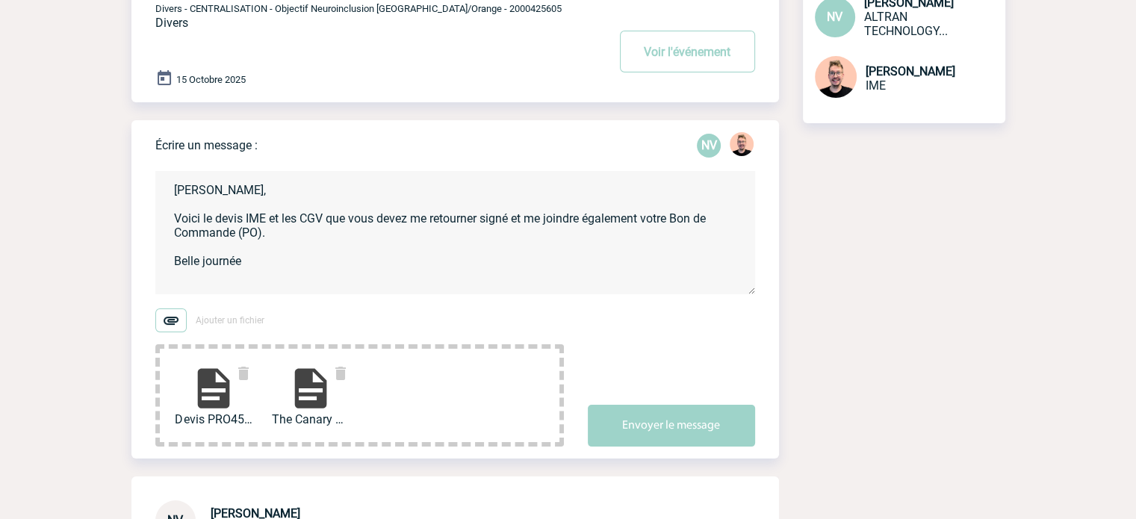
paste textarea "Bonjour [PERSON_NAME], Veuillez trouver ci-joint le devis IME ainsi que les con…"
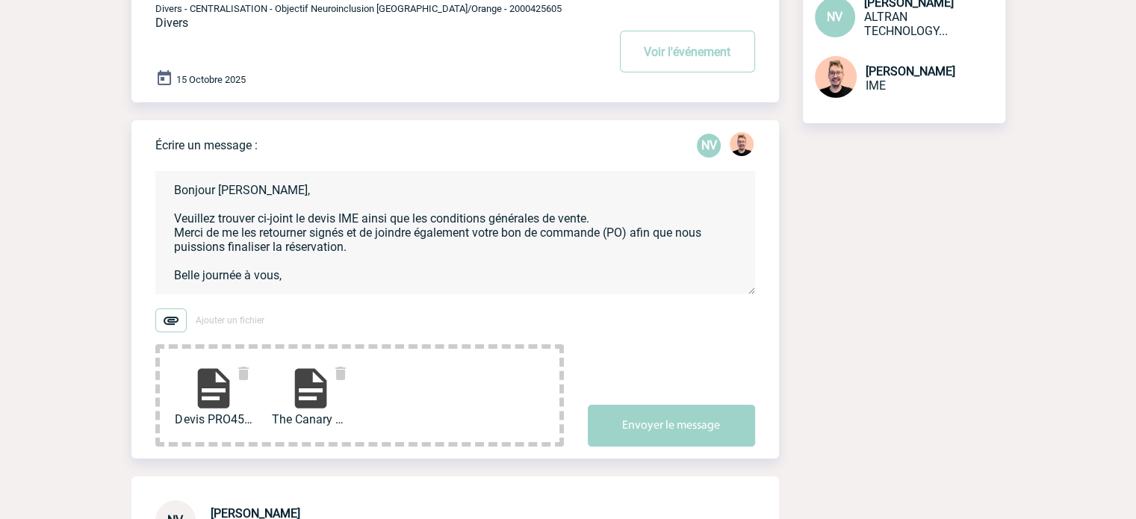
scroll to position [3, 0]
drag, startPoint x: 637, startPoint y: 229, endPoint x: 342, endPoint y: 250, distance: 295.1
click at [342, 250] on textarea "Bonjour [PERSON_NAME], Veuillez trouver ci-joint le devis IME ainsi que les con…" at bounding box center [455, 232] width 600 height 123
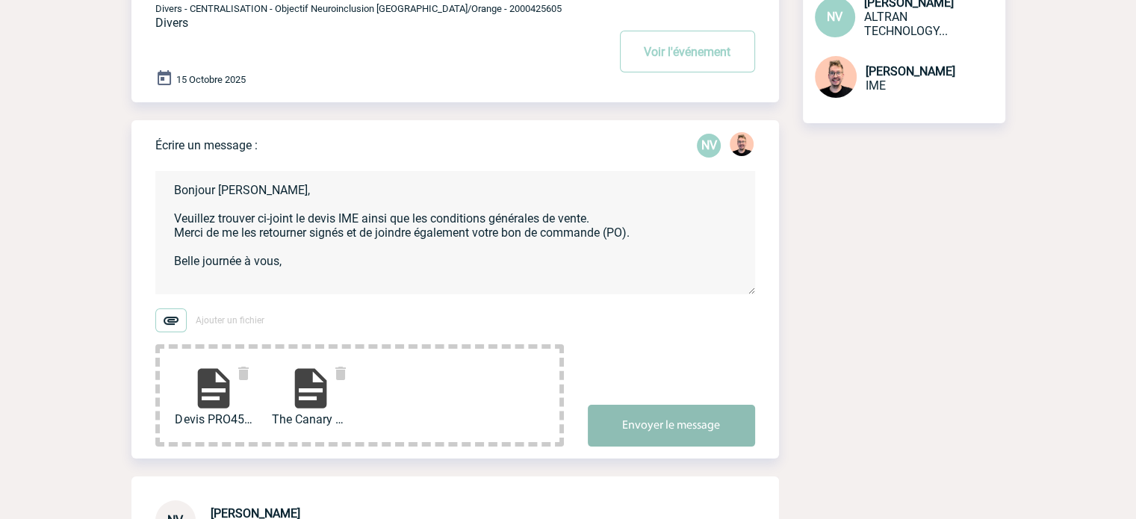
type textarea "Bonjour [PERSON_NAME], Veuillez trouver ci-joint le devis IME ainsi que les con…"
click at [660, 425] on button "Envoyer le message" at bounding box center [671, 426] width 167 height 42
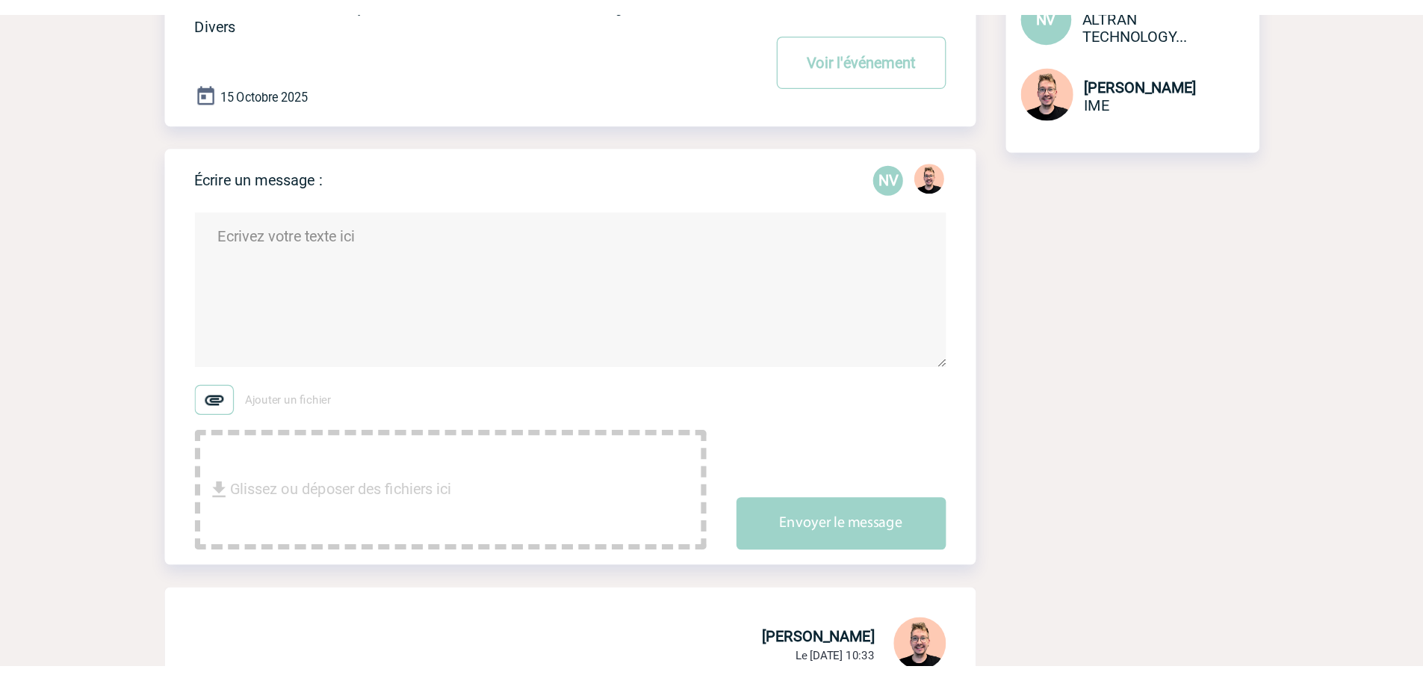
scroll to position [523, 0]
